Goal: Navigation & Orientation: Find specific page/section

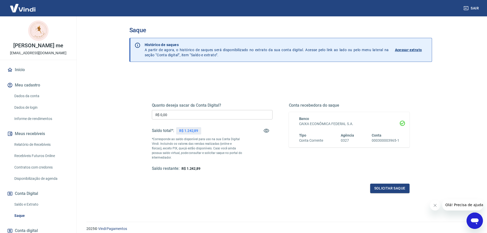
scroll to position [20, 0]
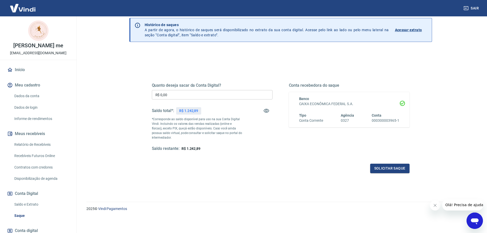
click at [20, 75] on link "Início" at bounding box center [38, 69] width 64 height 11
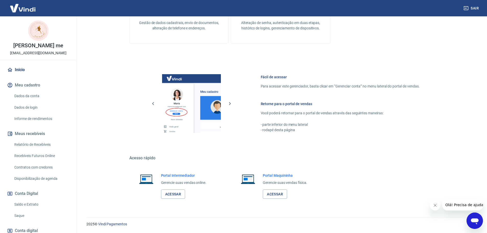
scroll to position [166, 0]
click at [171, 195] on link "Acessar" at bounding box center [173, 193] width 24 height 9
